Goal: Navigation & Orientation: Understand site structure

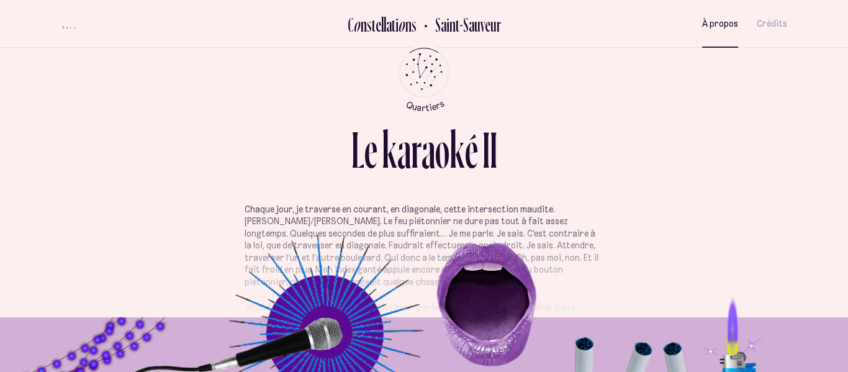
click at [737, 25] on span "À propos" at bounding box center [720, 24] width 36 height 11
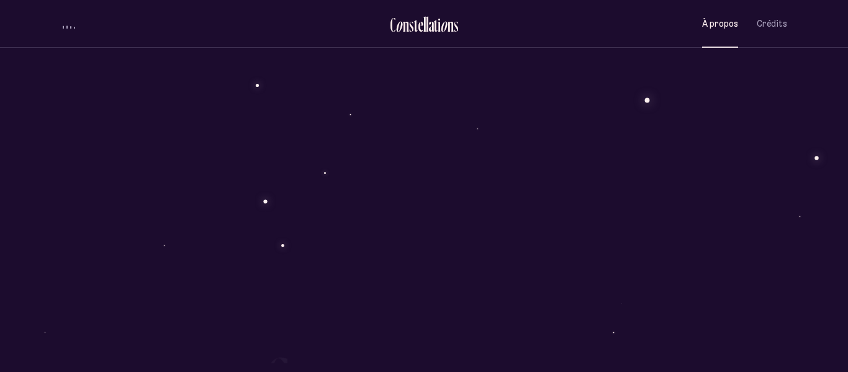
scroll to position [1064, 0]
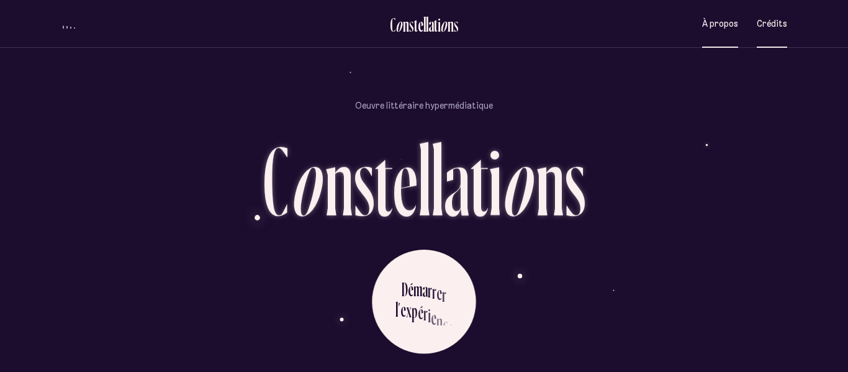
click at [776, 22] on span "Crédits" at bounding box center [772, 24] width 30 height 11
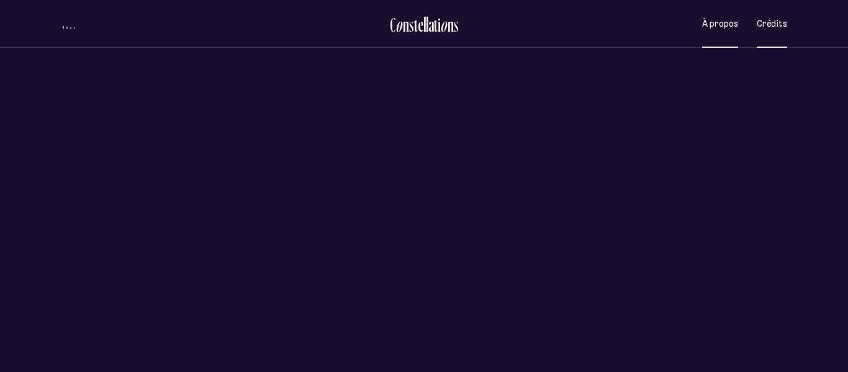
scroll to position [0, 0]
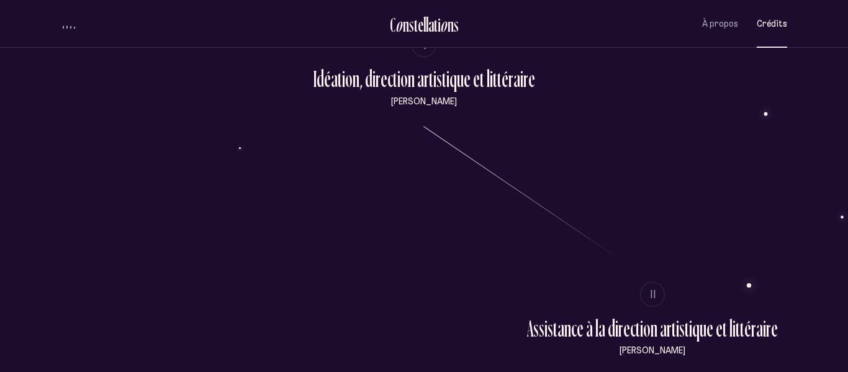
scroll to position [192, 0]
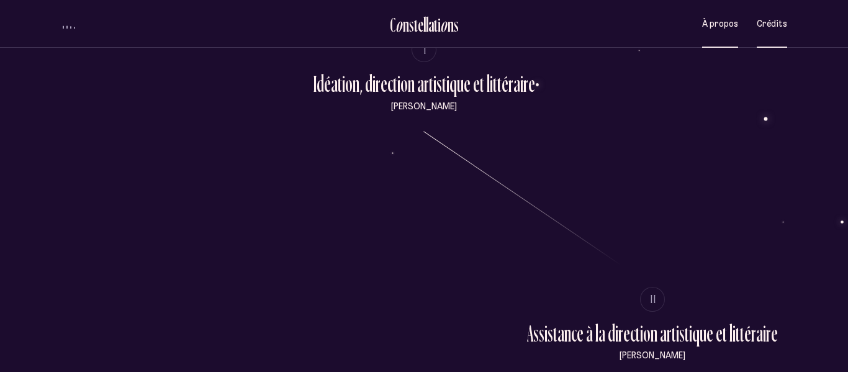
click at [714, 25] on span "À propos" at bounding box center [720, 24] width 36 height 11
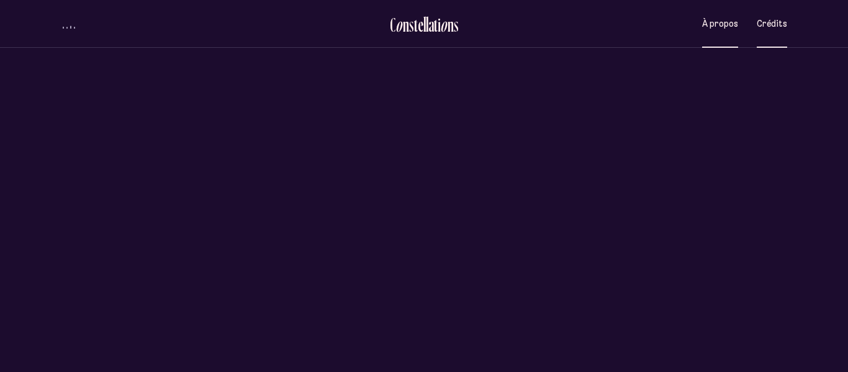
scroll to position [0, 0]
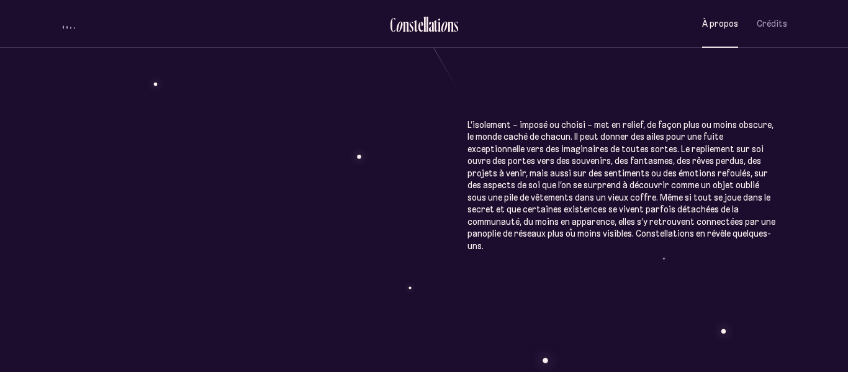
scroll to position [676, 0]
click at [114, 355] on div "À p r o p o s C o n s t e l l a t i o n s Œuvre littéraire hypermédiatique, Con…" at bounding box center [424, 51] width 848 height 1454
